Goal: Information Seeking & Learning: Learn about a topic

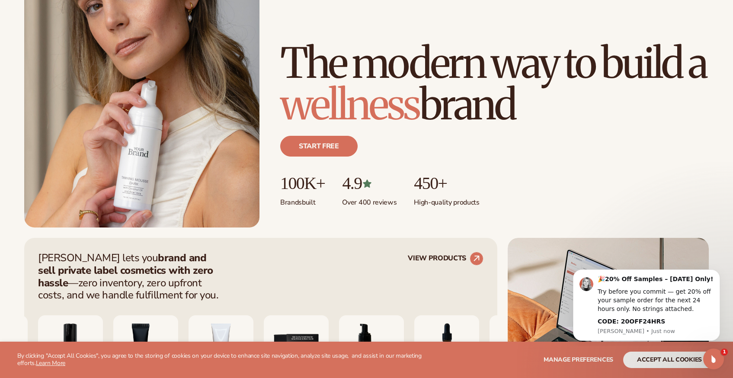
scroll to position [135, 0]
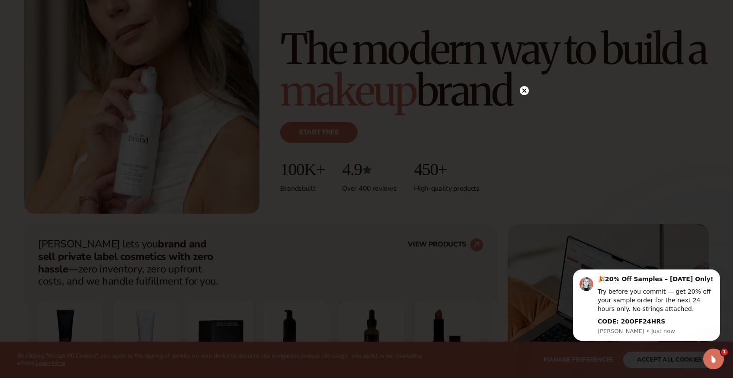
click at [523, 92] on circle at bounding box center [524, 90] width 9 height 9
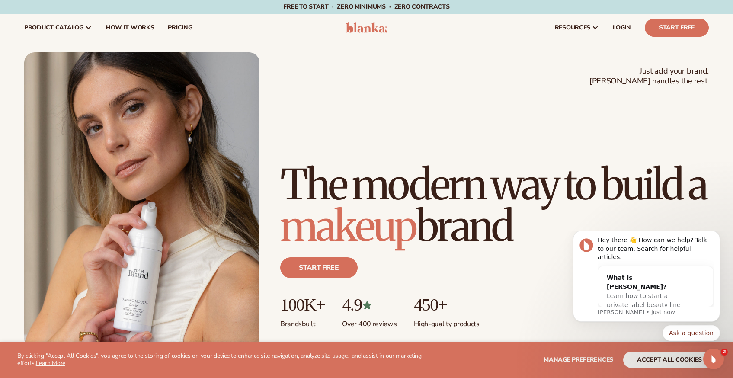
scroll to position [0, 0]
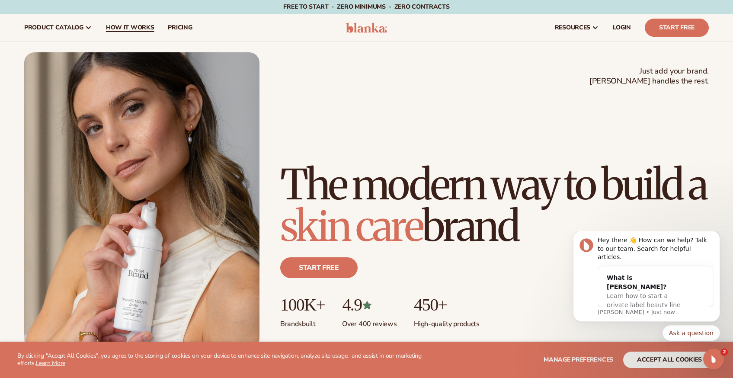
click at [134, 26] on span "How It Works" at bounding box center [130, 27] width 48 height 7
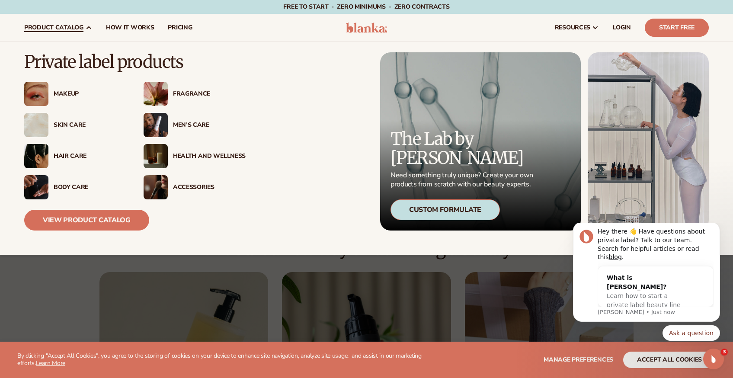
click at [59, 93] on div "Makeup" at bounding box center [90, 93] width 73 height 7
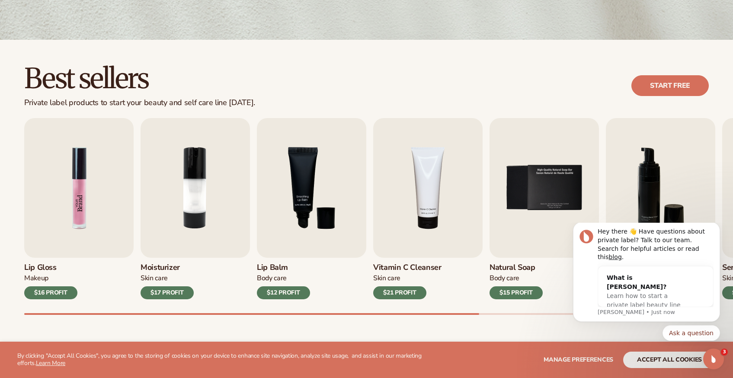
click at [75, 223] on img "1 / 9" at bounding box center [78, 188] width 109 height 140
click at [67, 237] on img "1 / 9" at bounding box center [78, 188] width 109 height 140
click at [57, 293] on div "$16 PROFIT" at bounding box center [50, 292] width 53 height 13
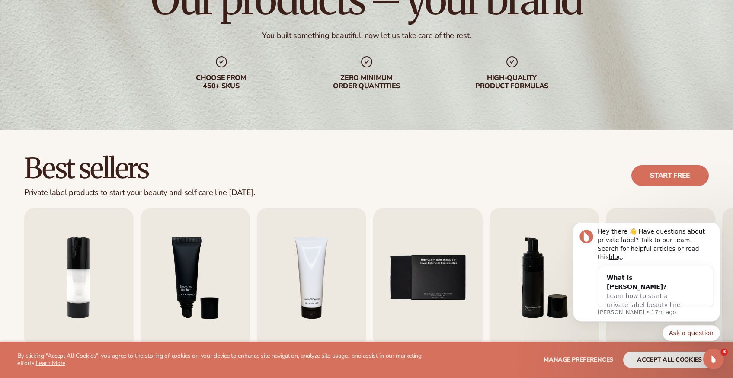
scroll to position [103, 0]
